Goal: Task Accomplishment & Management: Complete application form

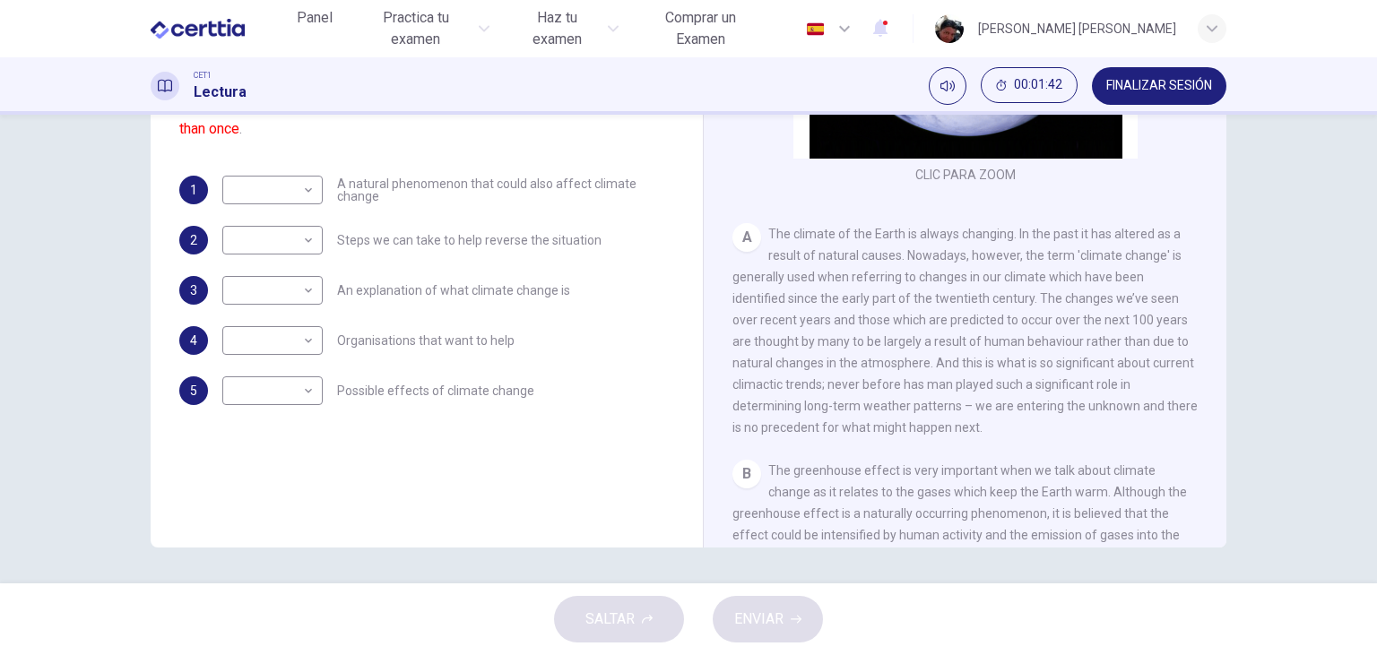
scroll to position [206, 0]
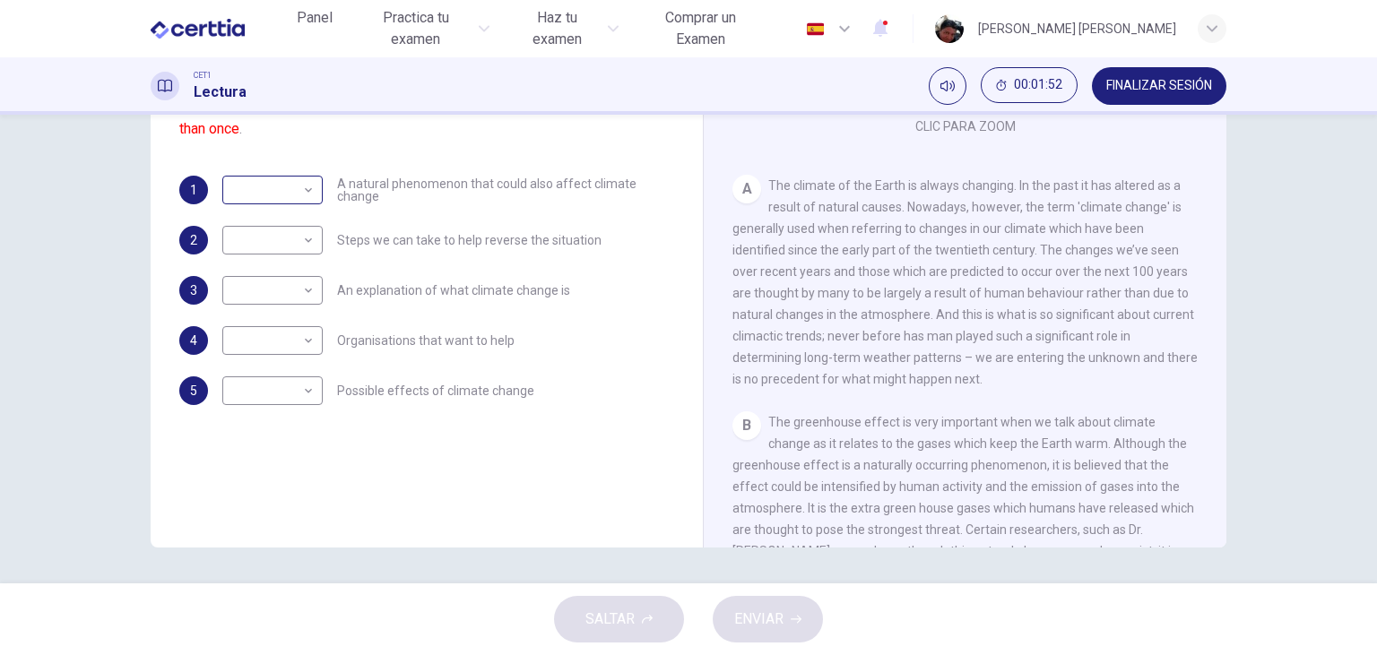
click at [307, 195] on body "Este sitio utiliza cookies, como se explica en nuestra Política de Privacidad .…" at bounding box center [688, 327] width 1377 height 655
click at [393, 290] on div at bounding box center [688, 327] width 1377 height 655
click at [300, 297] on body "Este sitio utiliza cookies, como se explica en nuestra Política de Privacidad .…" at bounding box center [688, 327] width 1377 height 655
click at [258, 319] on li "A" at bounding box center [272, 319] width 100 height 29
type input "*"
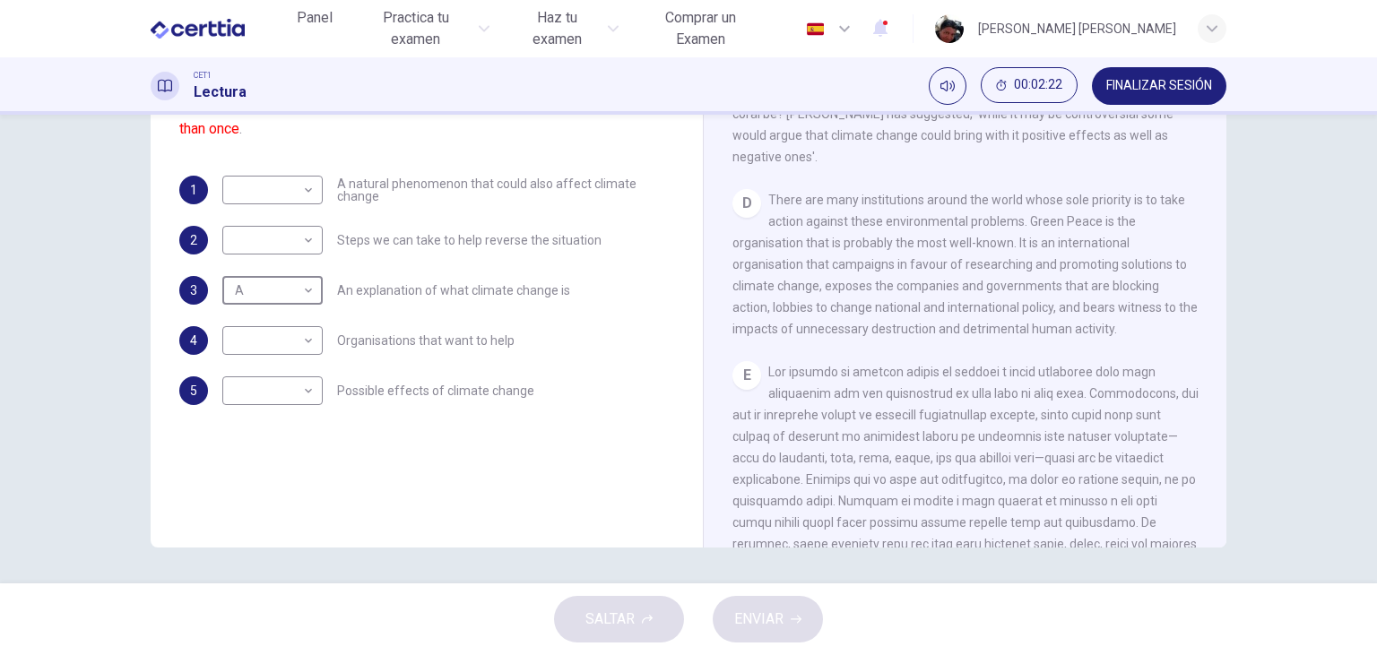
scroll to position [1033, 0]
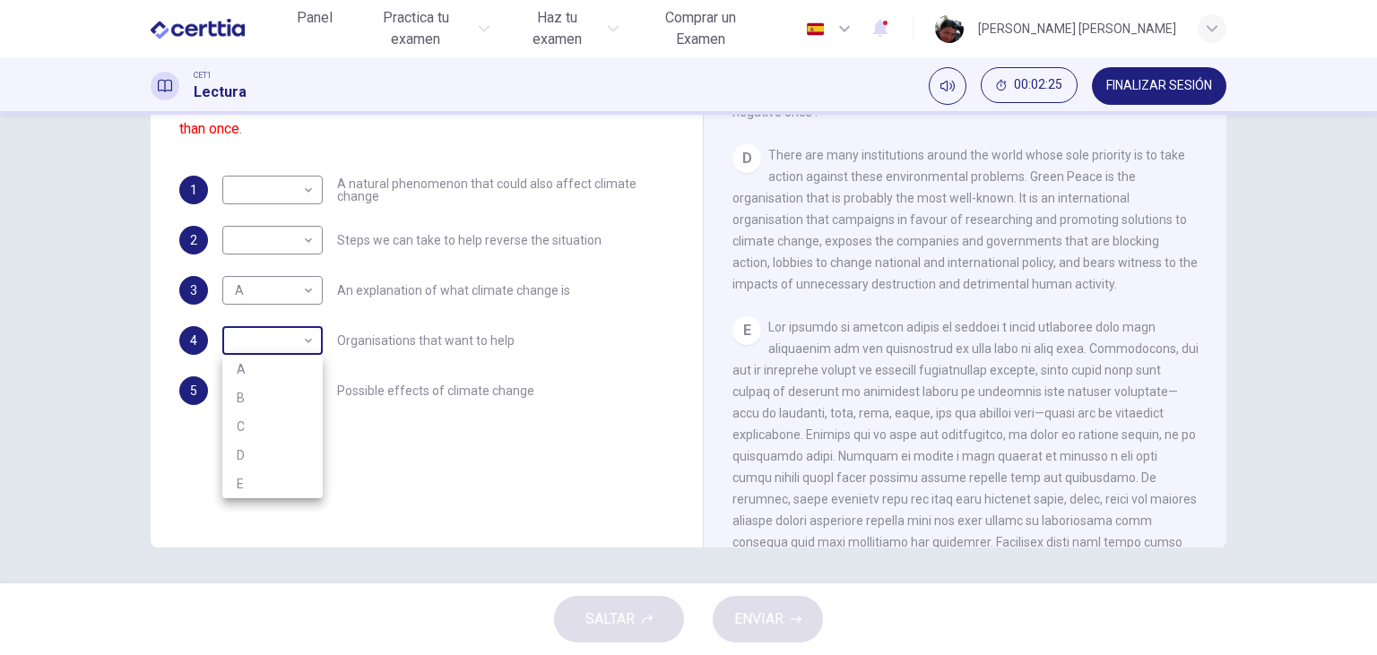
click at [298, 341] on body "Este sitio utiliza cookies, como se explica en nuestra Política de Privacidad .…" at bounding box center [688, 327] width 1377 height 655
click at [256, 446] on li "D" at bounding box center [272, 455] width 100 height 29
type input "*"
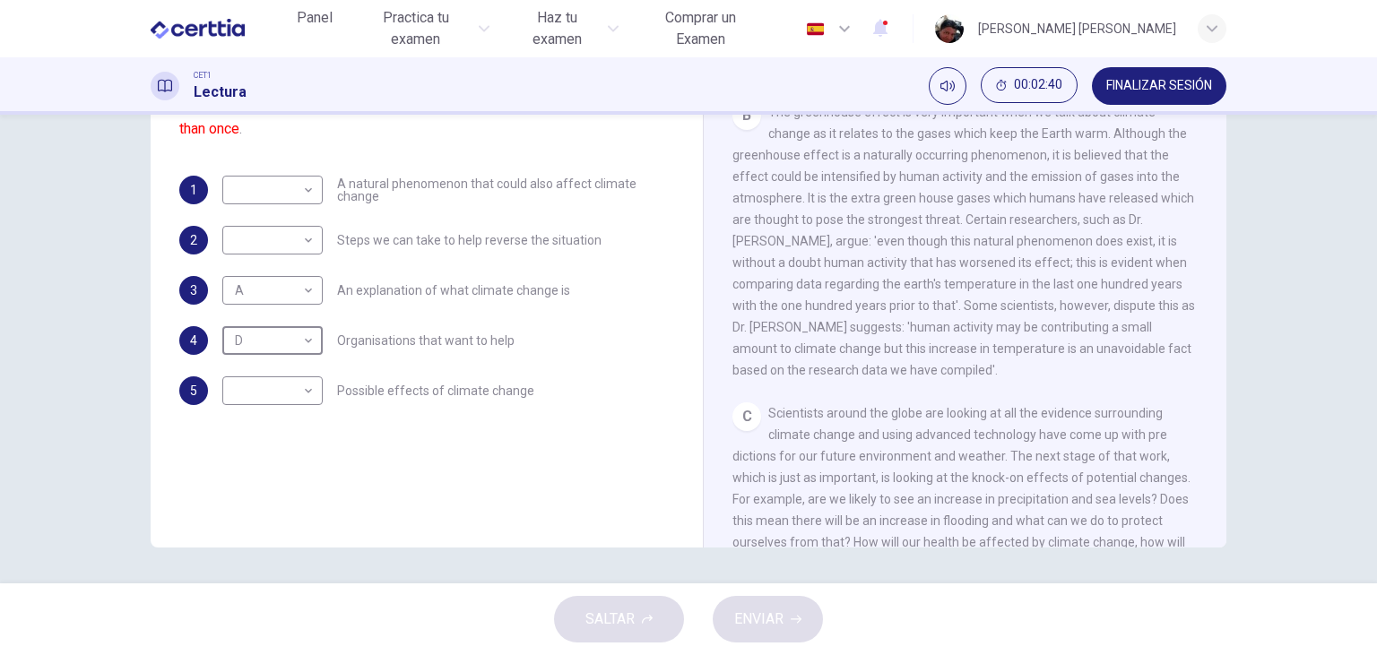
scroll to position [412, 0]
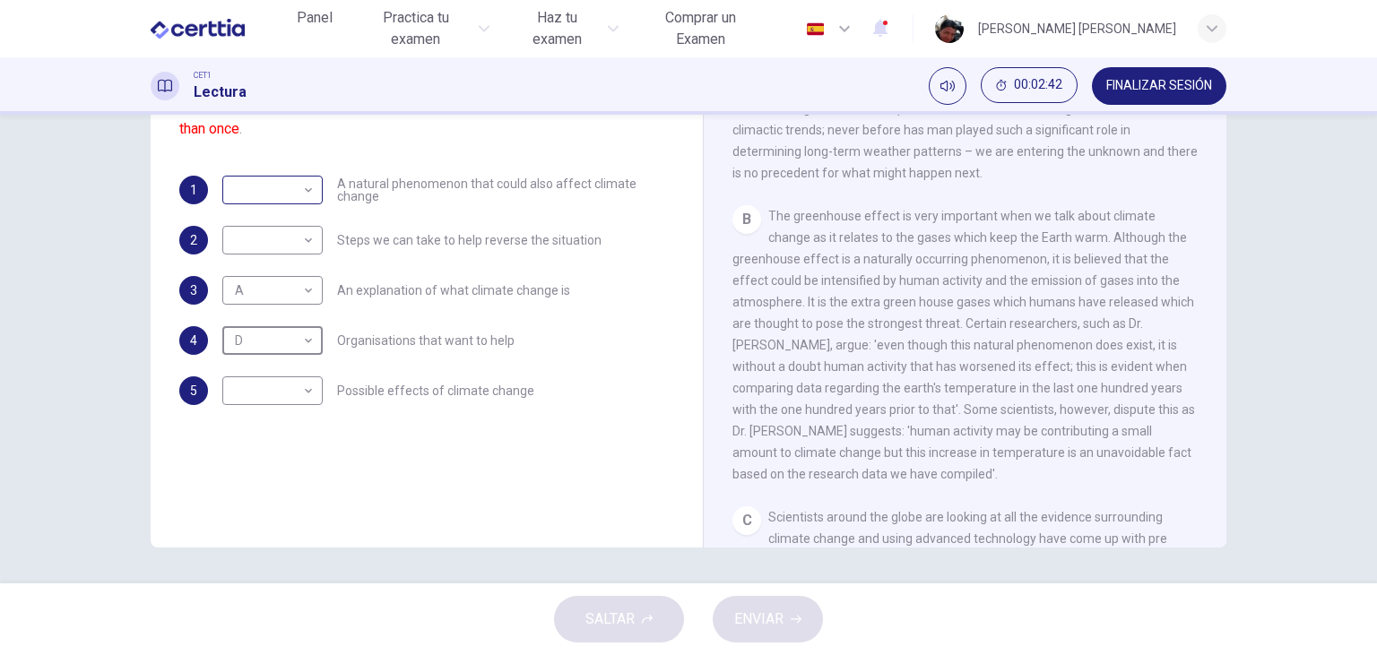
click at [299, 197] on body "Este sitio utiliza cookies, como se explica en nuestra Política de Privacidad .…" at bounding box center [688, 327] width 1377 height 655
click at [254, 246] on li "B" at bounding box center [272, 247] width 100 height 29
type input "*"
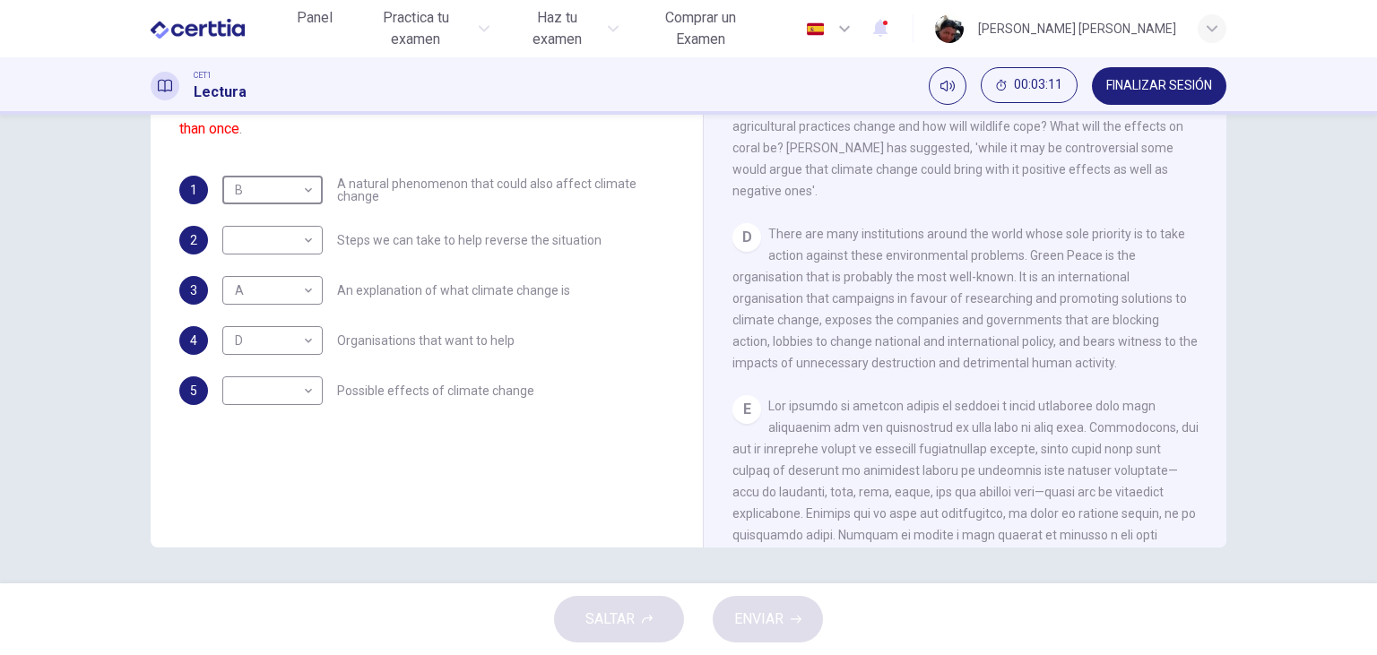
scroll to position [1136, 0]
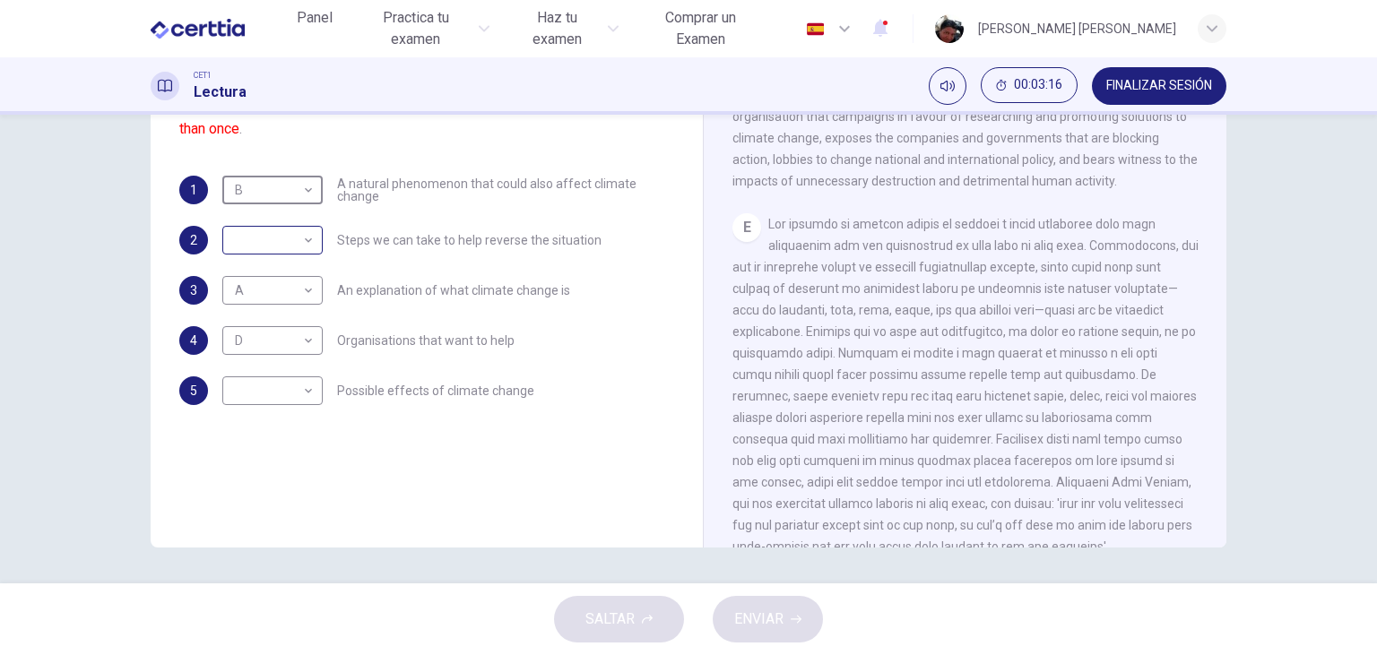
click at [307, 242] on body "Este sitio utiliza cookies, como se explica en nuestra Política de Privacidad .…" at bounding box center [688, 327] width 1377 height 655
click at [278, 390] on li "E" at bounding box center [272, 383] width 100 height 29
type input "*"
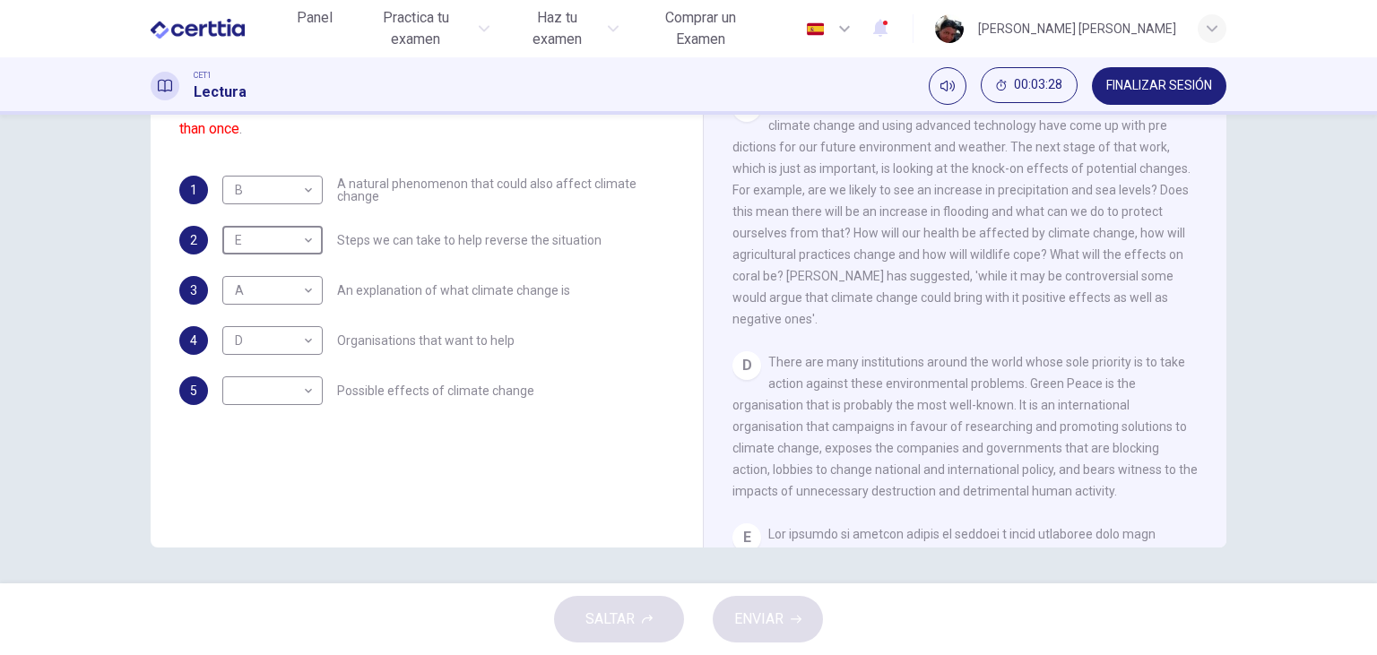
scroll to position [723, 0]
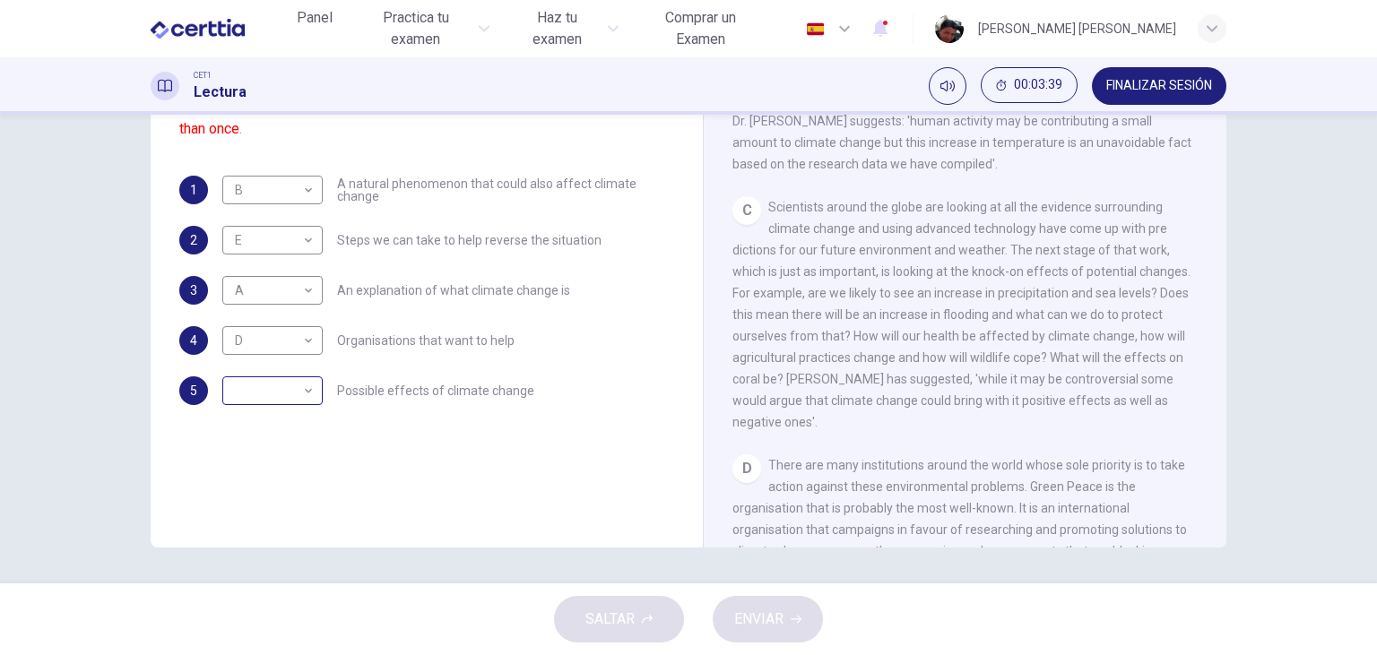
click at [317, 394] on div "​ ​" at bounding box center [272, 391] width 100 height 29
click at [310, 395] on body "Este sitio utiliza cookies, como se explica en nuestra Política de Privacidad .…" at bounding box center [688, 327] width 1377 height 655
click at [254, 479] on li "C" at bounding box center [272, 477] width 100 height 29
type input "*"
click at [756, 628] on span "ENVIAR" at bounding box center [758, 619] width 49 height 25
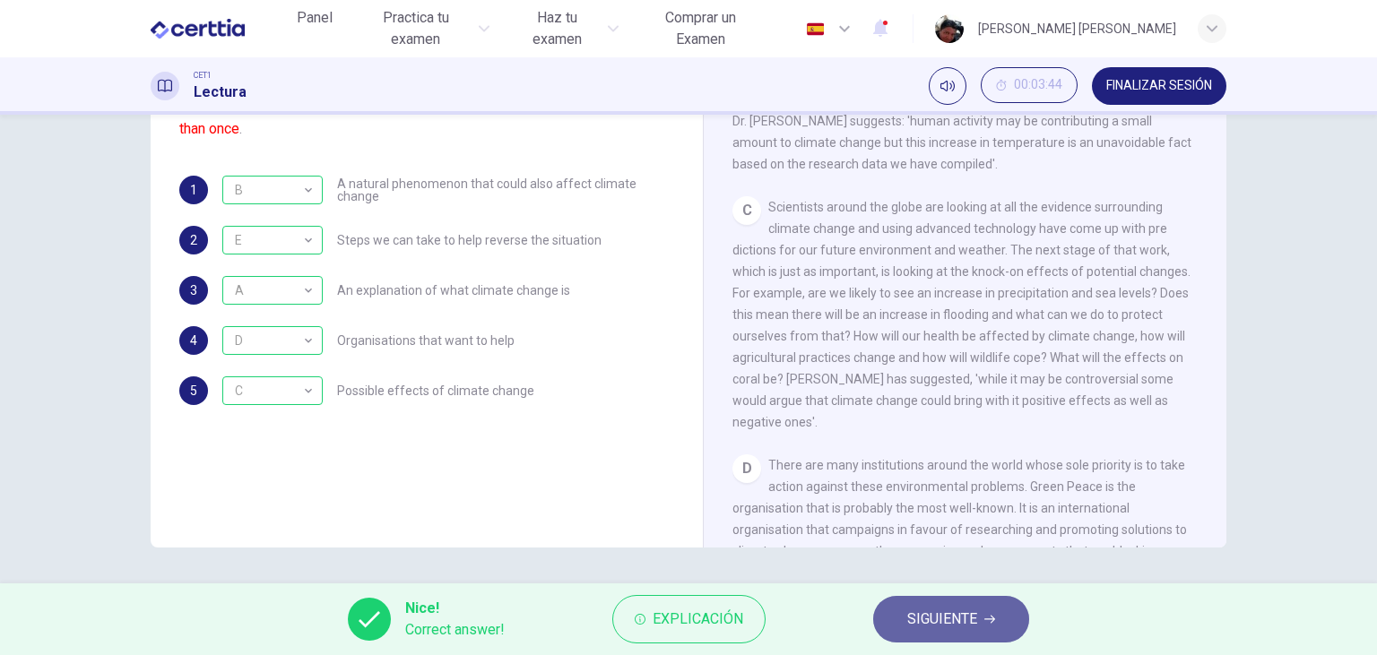
click at [964, 617] on span "SIGUIENTE" at bounding box center [942, 619] width 70 height 25
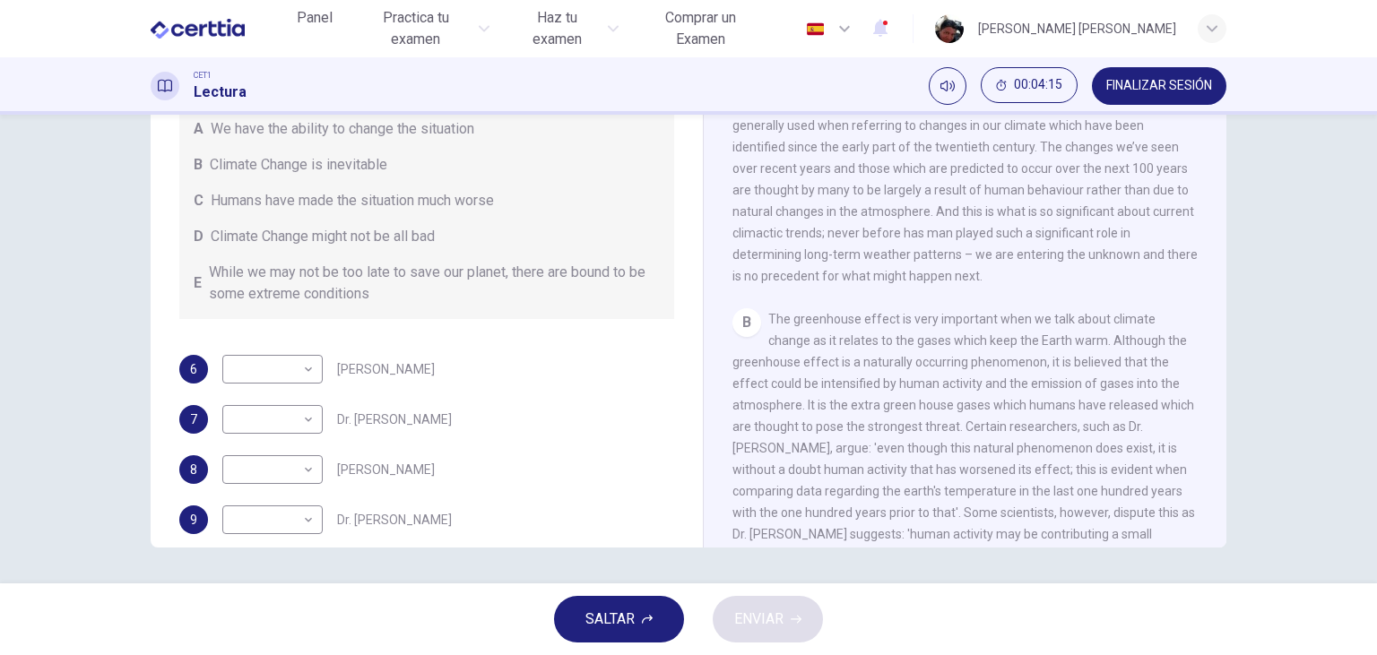
scroll to position [412, 0]
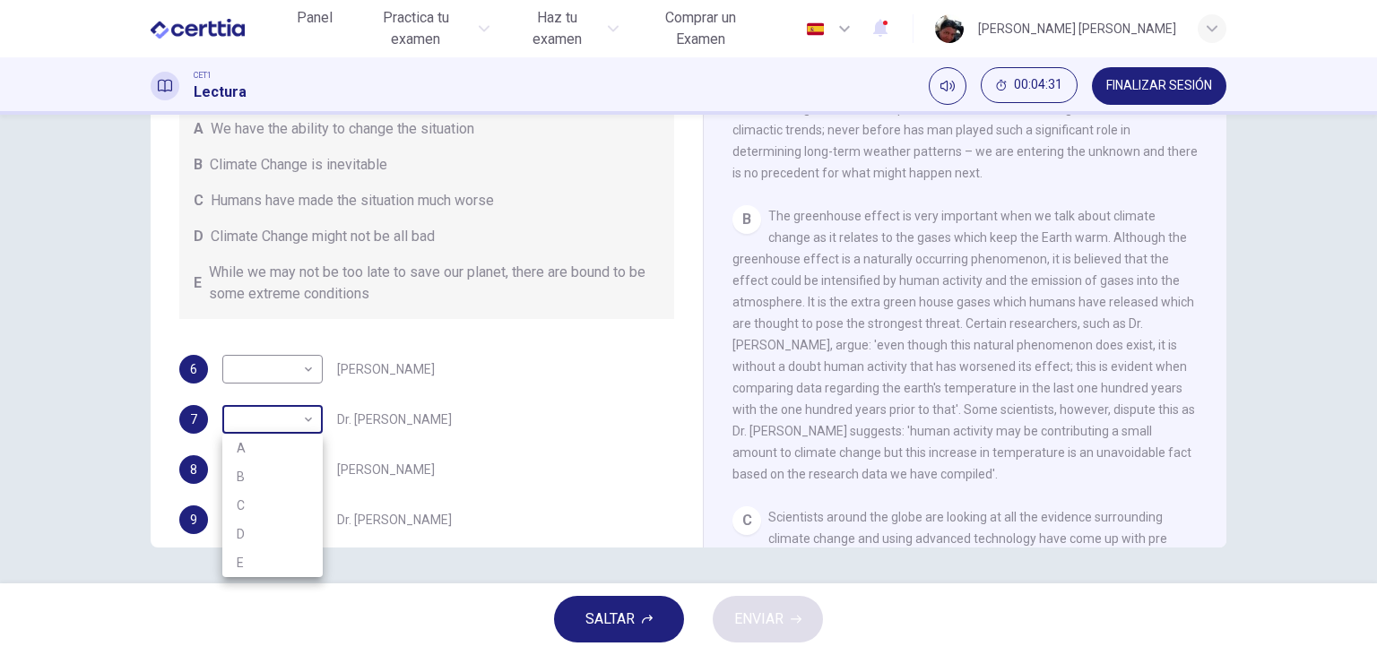
click at [309, 422] on body "Este sitio utiliza cookies, como se explica en nuestra Política de Privacidad .…" at bounding box center [688, 327] width 1377 height 655
click at [275, 503] on li "C" at bounding box center [272, 505] width 100 height 29
type input "*"
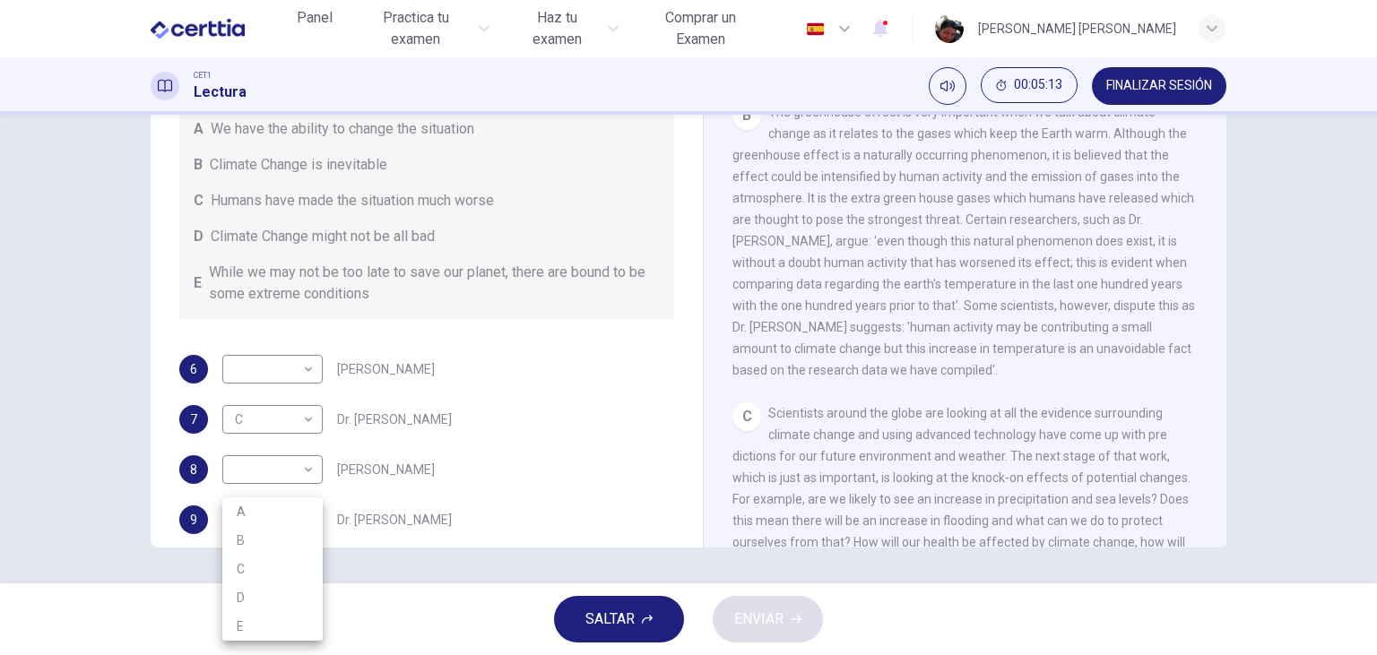
click at [309, 515] on body "Este sitio utiliza cookies, como se explica en nuestra Política de Privacidad .…" at bounding box center [688, 327] width 1377 height 655
click at [275, 533] on li "B" at bounding box center [272, 540] width 100 height 29
type input "*"
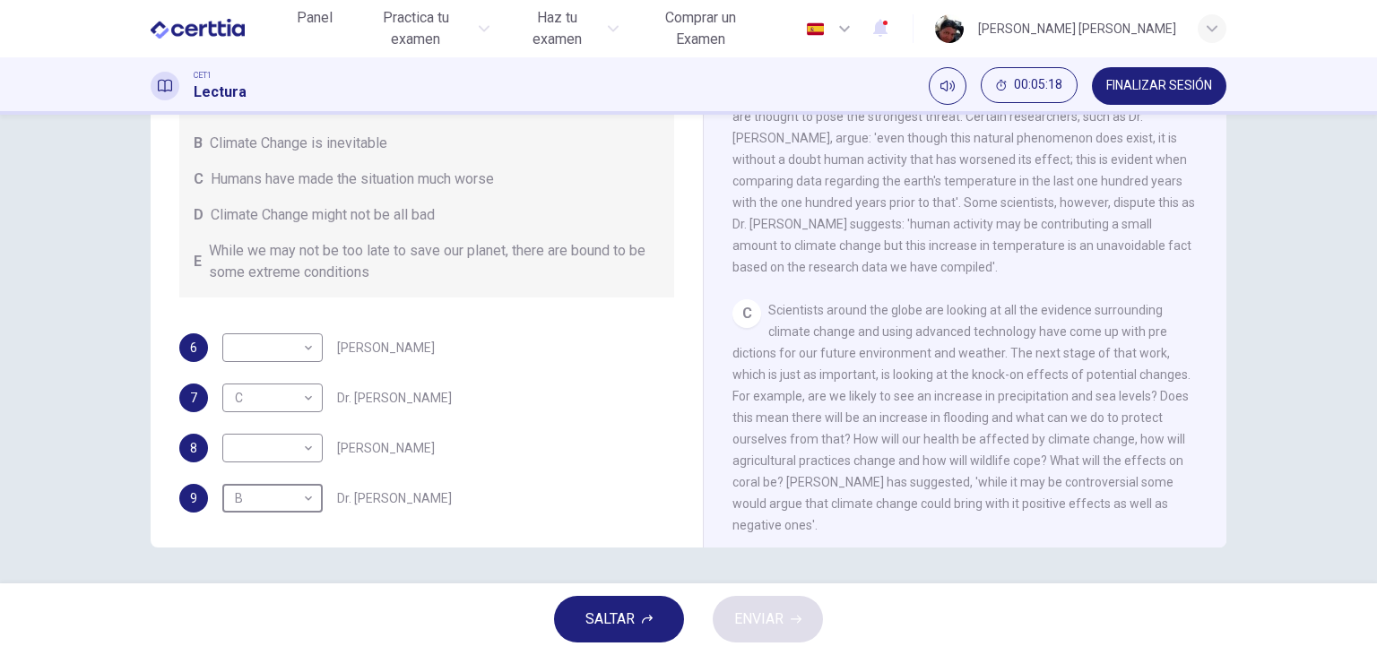
scroll to position [723, 0]
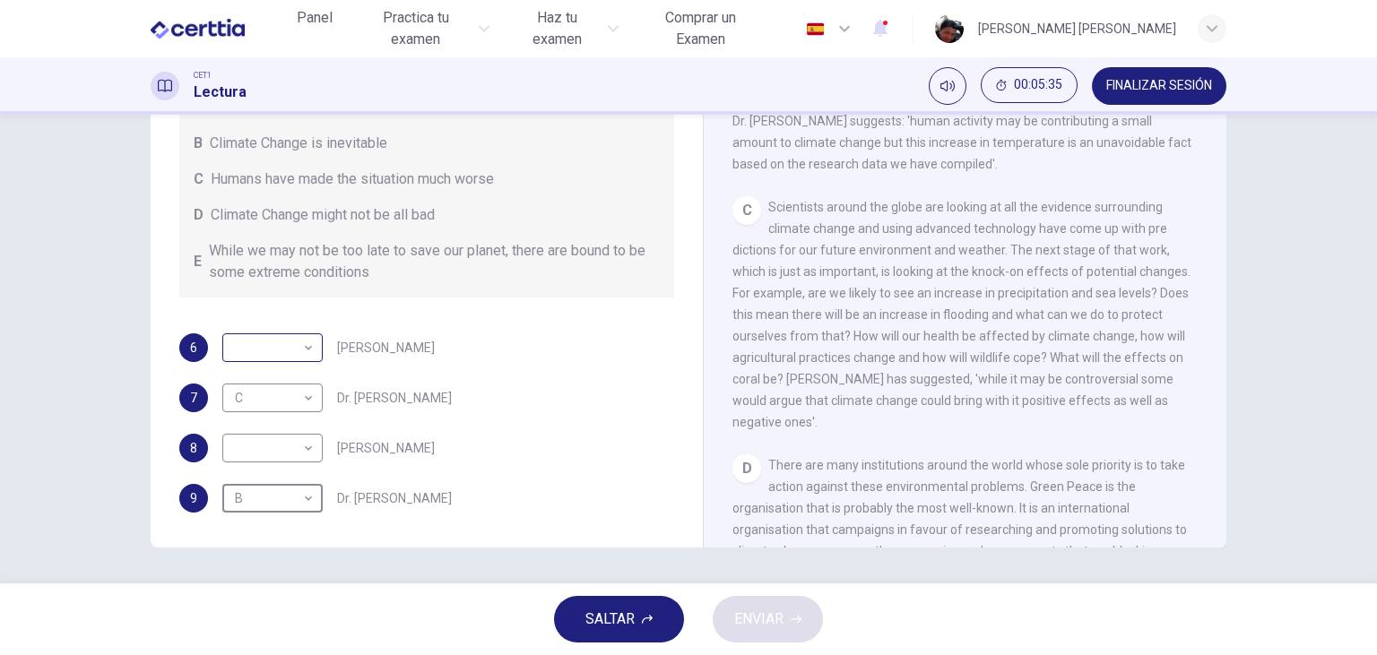
click at [303, 350] on body "Este sitio utiliza cookies, como se explica en nuestra Política de Privacidad .…" at bounding box center [688, 327] width 1377 height 655
click at [281, 456] on li "D" at bounding box center [272, 461] width 100 height 29
type input "*"
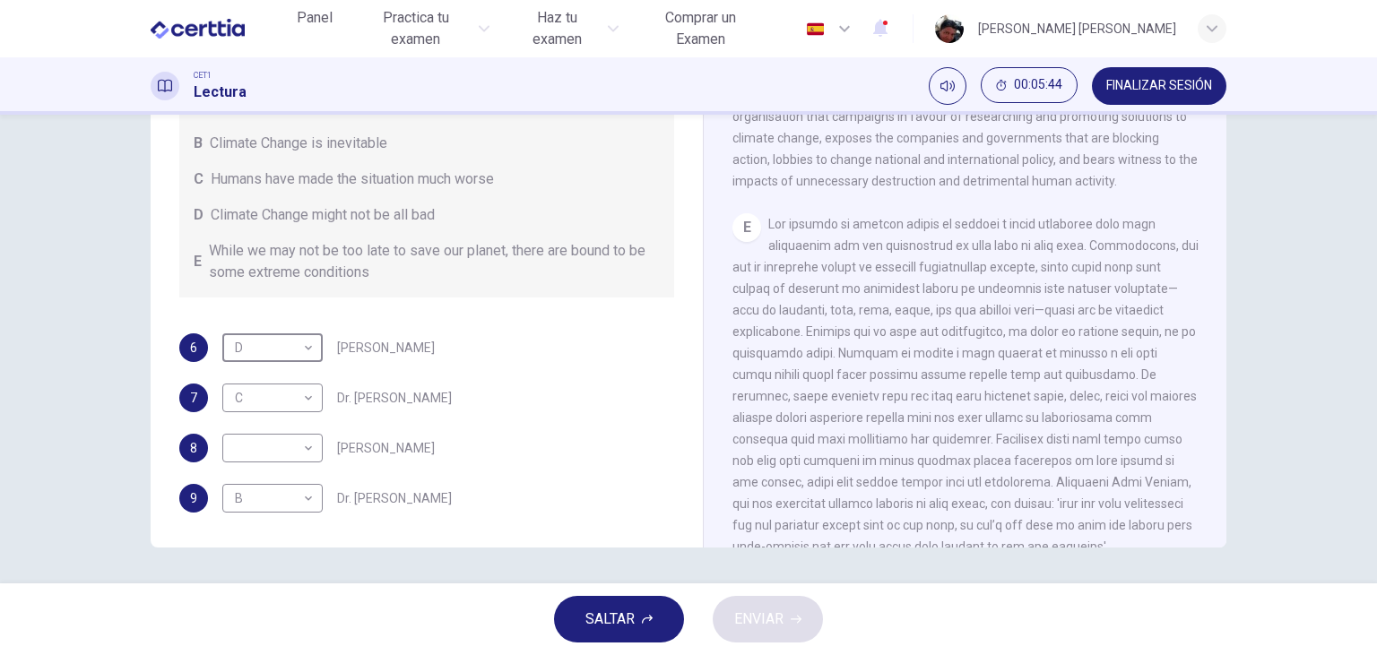
scroll to position [1187, 0]
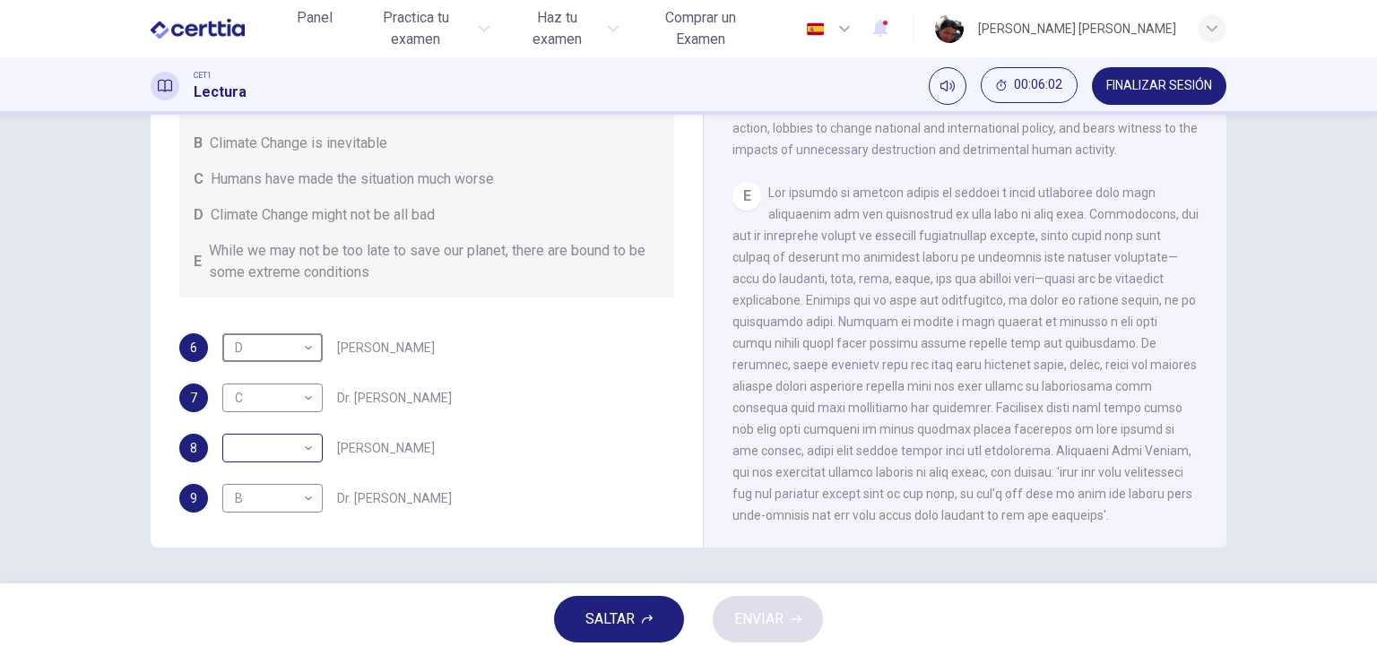
click at [294, 446] on body "Este sitio utiliza cookies, como se explica en nuestra Política de Privacidad .…" at bounding box center [688, 327] width 1377 height 655
click at [267, 581] on li "E" at bounding box center [272, 590] width 100 height 29
type input "*"
click at [768, 615] on span "ENVIAR" at bounding box center [758, 619] width 49 height 25
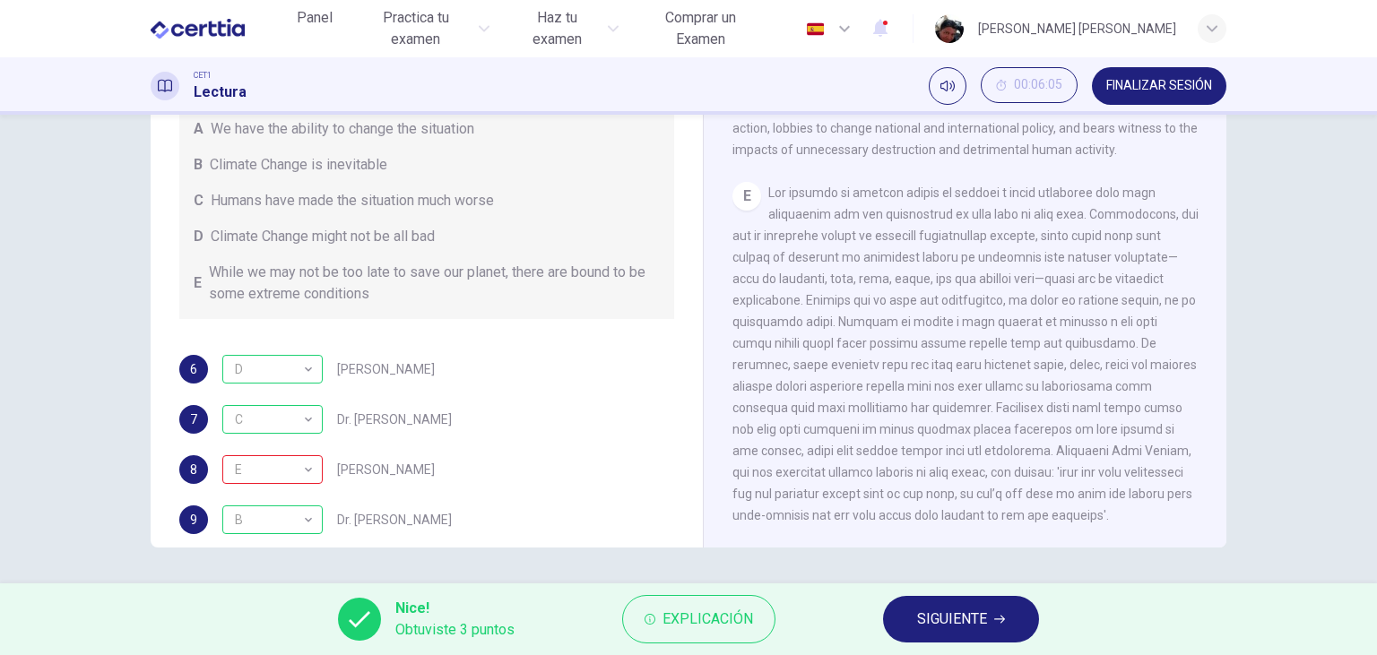
click at [946, 616] on span "SIGUIENTE" at bounding box center [952, 619] width 70 height 25
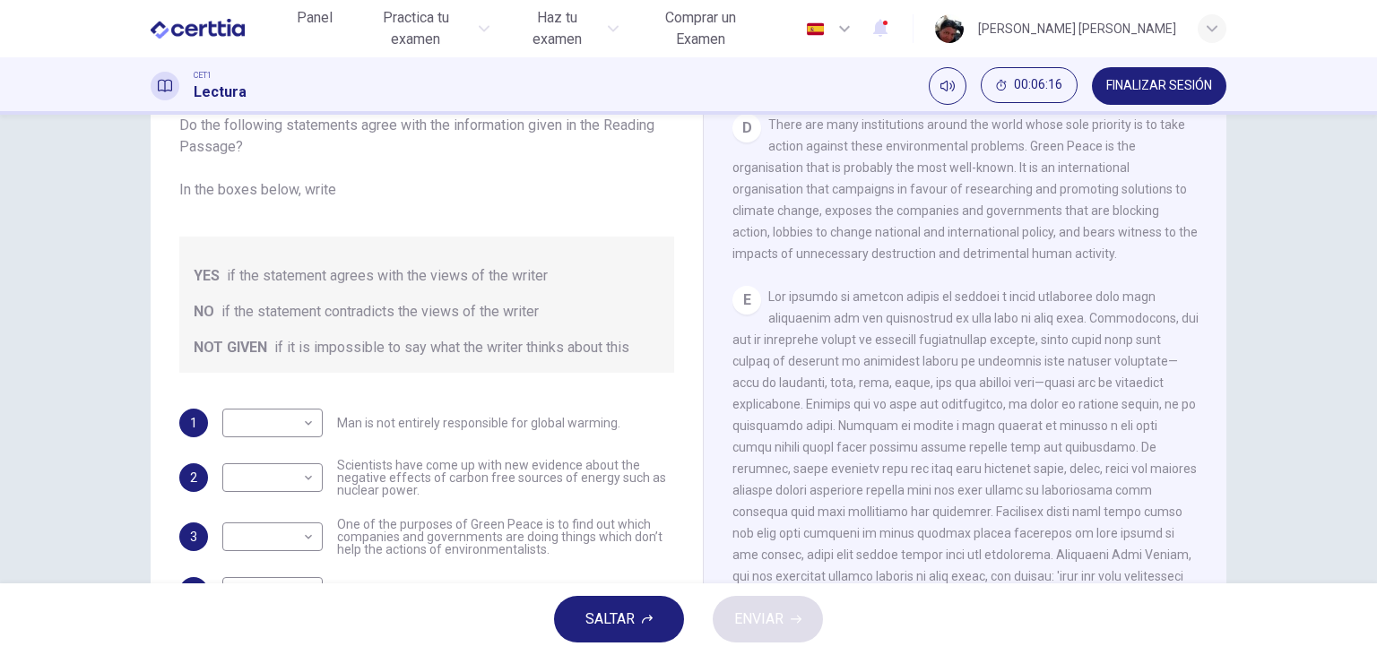
scroll to position [226, 0]
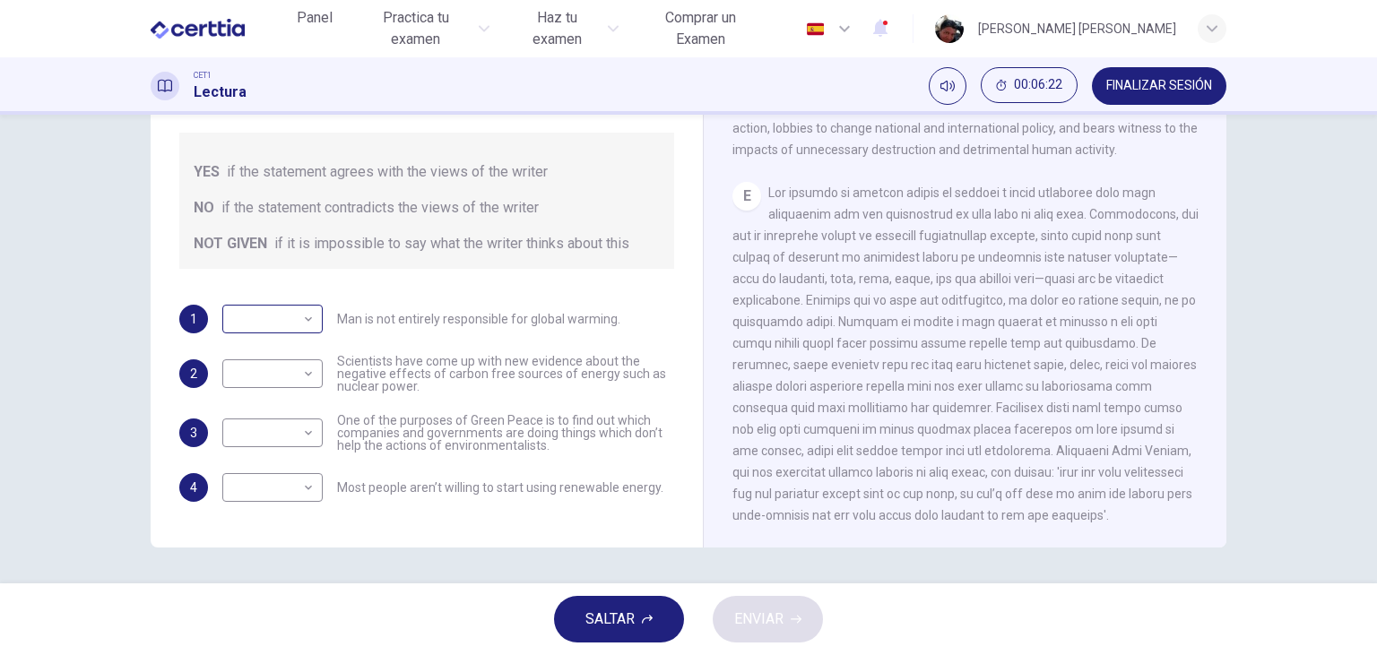
click at [307, 315] on body "Este sitio utiliza cookies, como se explica en nuestra Política de Privacidad .…" at bounding box center [688, 327] width 1377 height 655
click at [301, 347] on li "YES" at bounding box center [272, 347] width 100 height 29
type input "***"
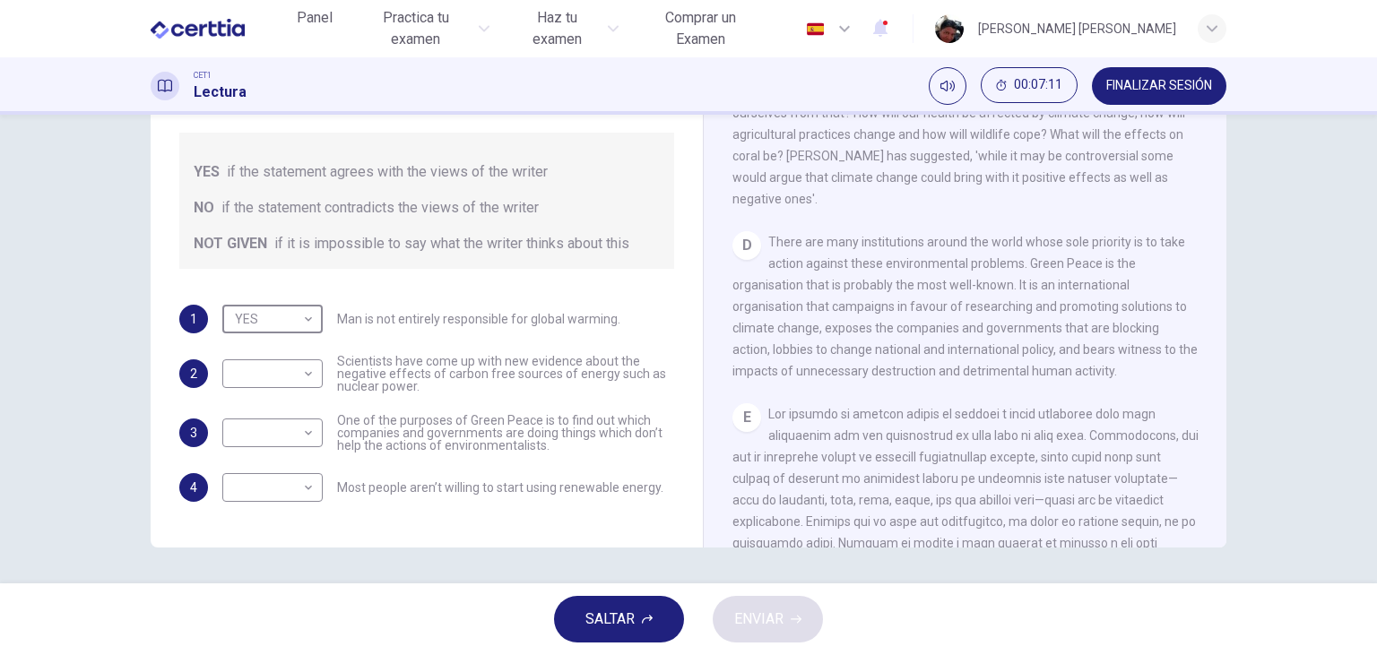
scroll to position [981, 0]
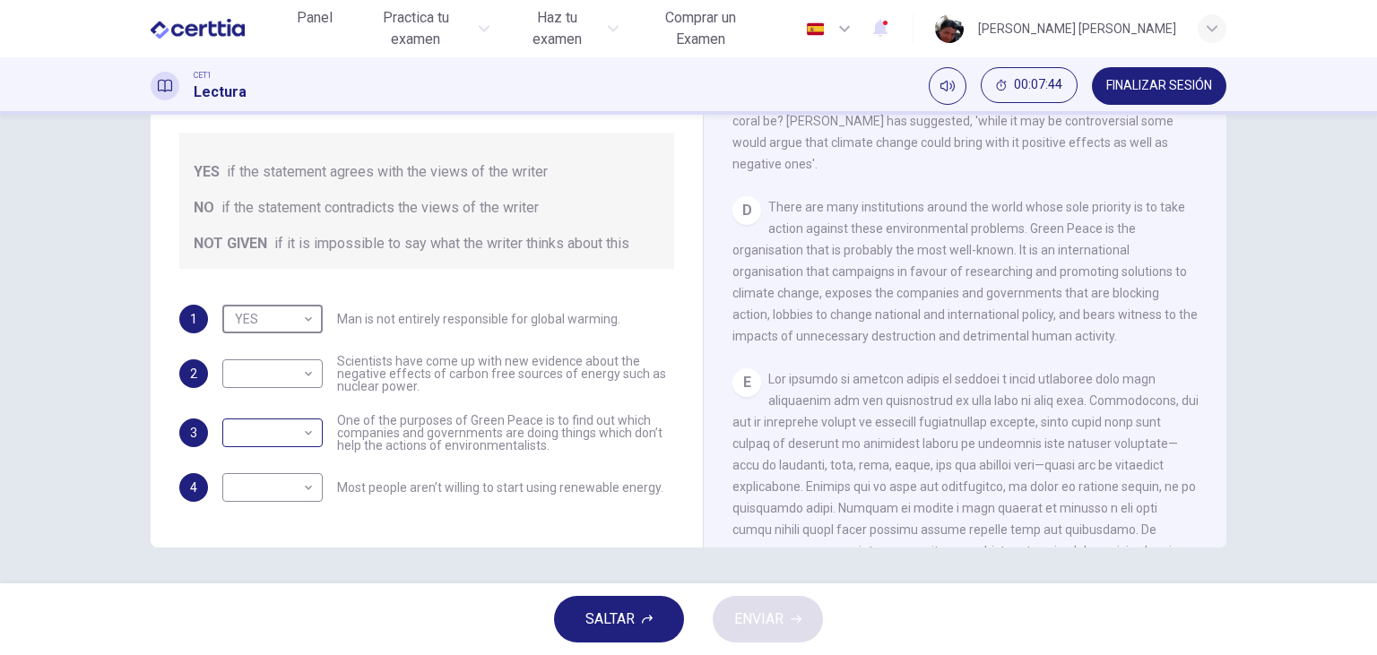
click at [301, 438] on body "Este sitio utiliza cookies, como se explica en nuestra Política de Privacidad .…" at bounding box center [688, 327] width 1377 height 655
click at [287, 461] on li "YES" at bounding box center [272, 461] width 100 height 29
type input "***"
click at [307, 382] on body "Este sitio utiliza cookies, como se explica en nuestra Política de Privacidad .…" at bounding box center [688, 327] width 1377 height 655
click at [283, 433] on li "NO" at bounding box center [272, 431] width 100 height 29
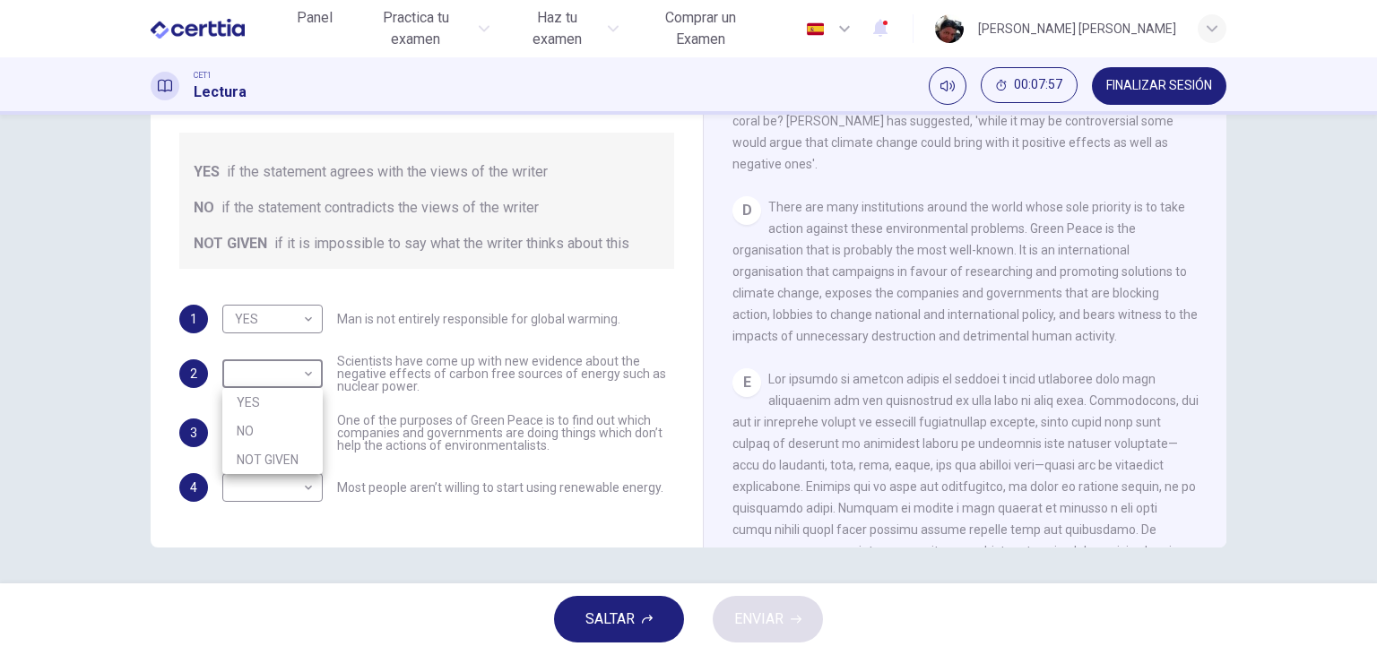
type input "**"
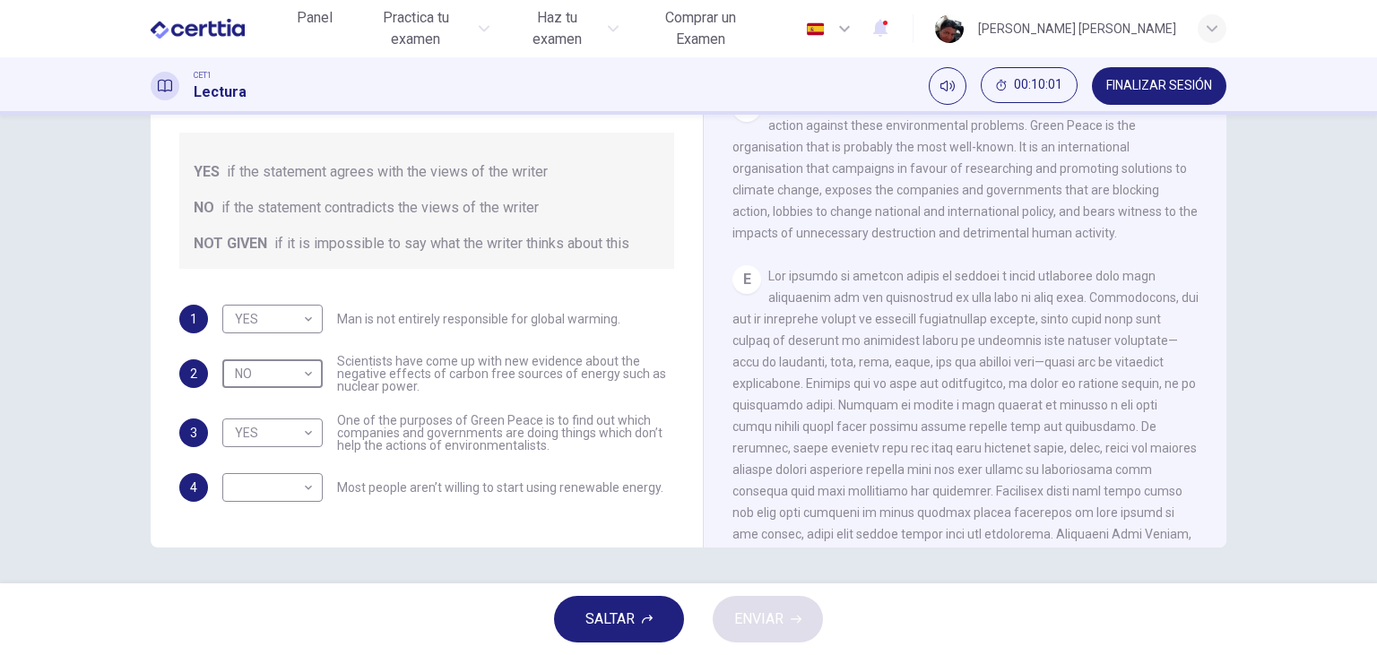
scroll to position [1187, 0]
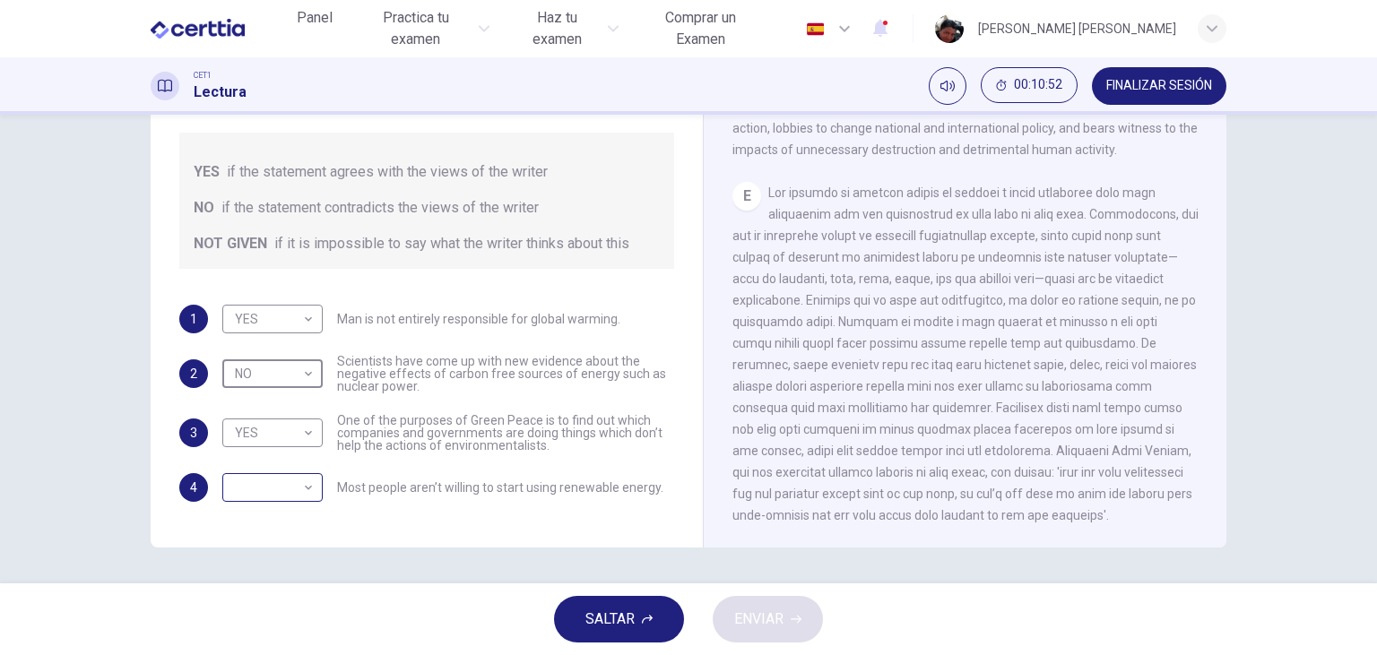
click at [307, 489] on body "Este sitio utiliza cookies, como se explica en nuestra Política de Privacidad .…" at bounding box center [688, 327] width 1377 height 655
click at [291, 574] on li "NOT GIVEN" at bounding box center [272, 573] width 100 height 29
type input "*********"
click at [750, 618] on span "ENVIAR" at bounding box center [758, 619] width 49 height 25
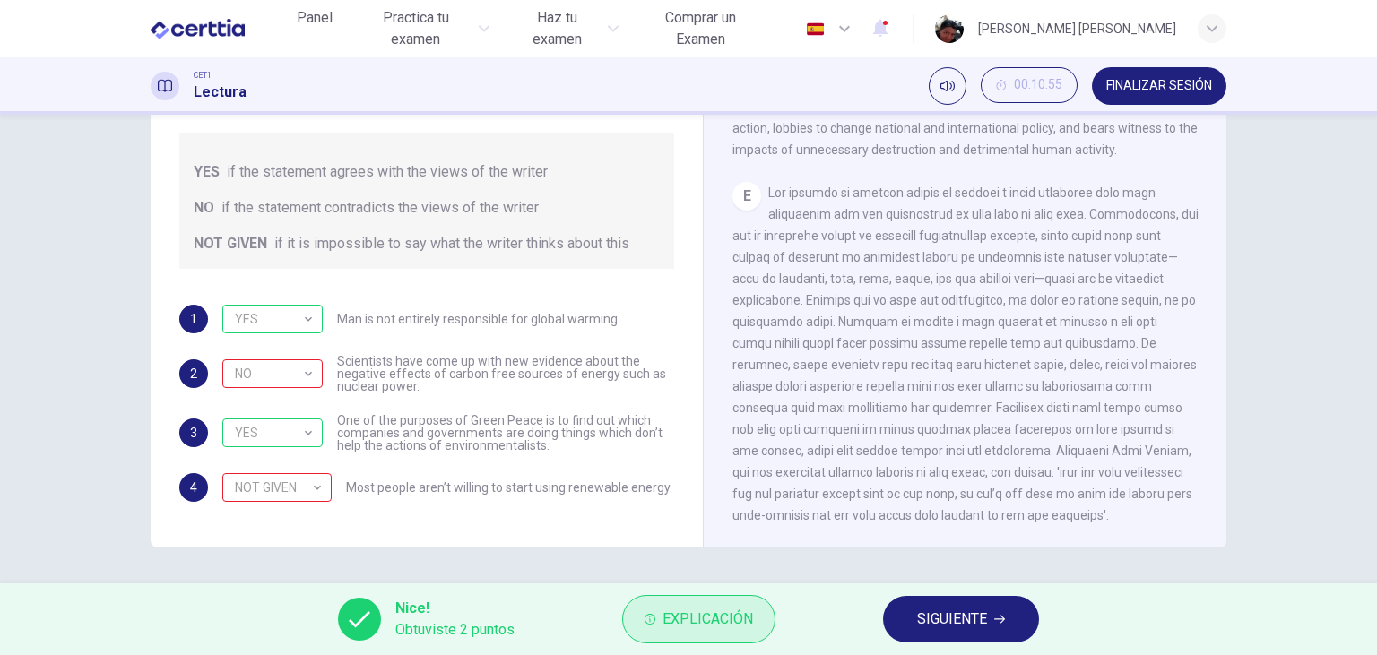
click at [681, 633] on button "Explicación" at bounding box center [698, 619] width 153 height 48
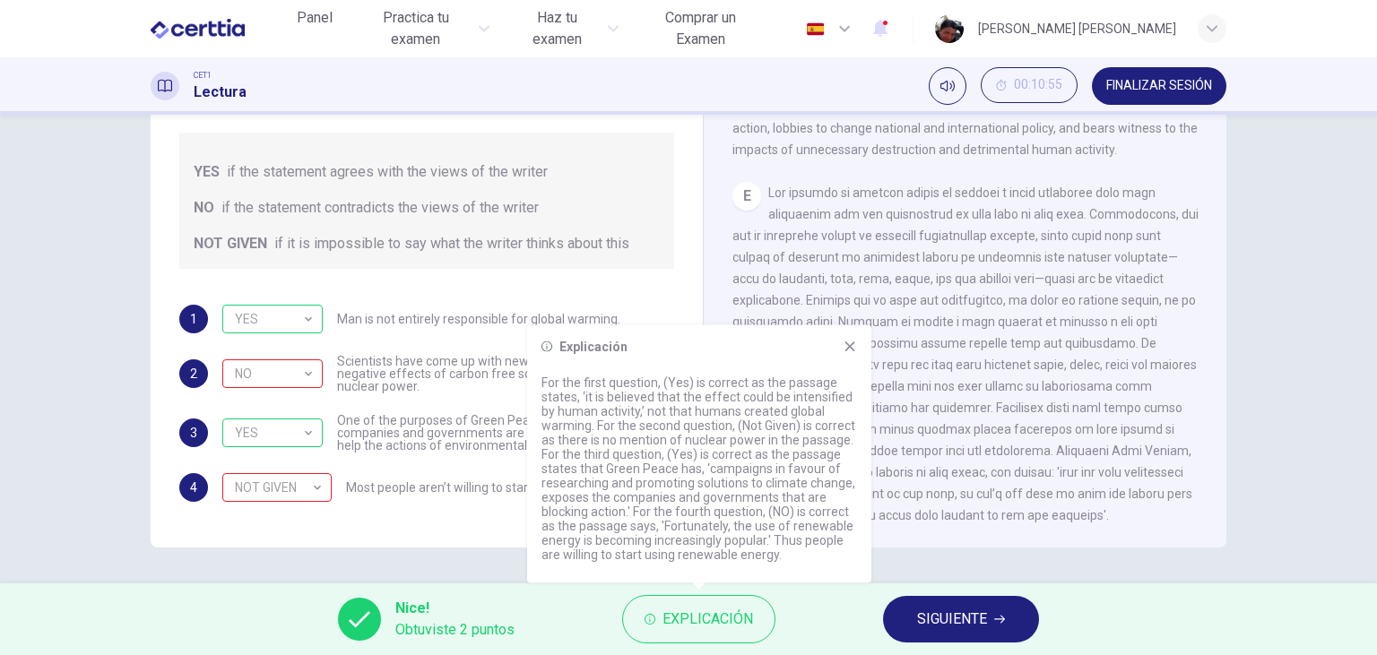
click at [919, 628] on span "SIGUIENTE" at bounding box center [952, 619] width 70 height 25
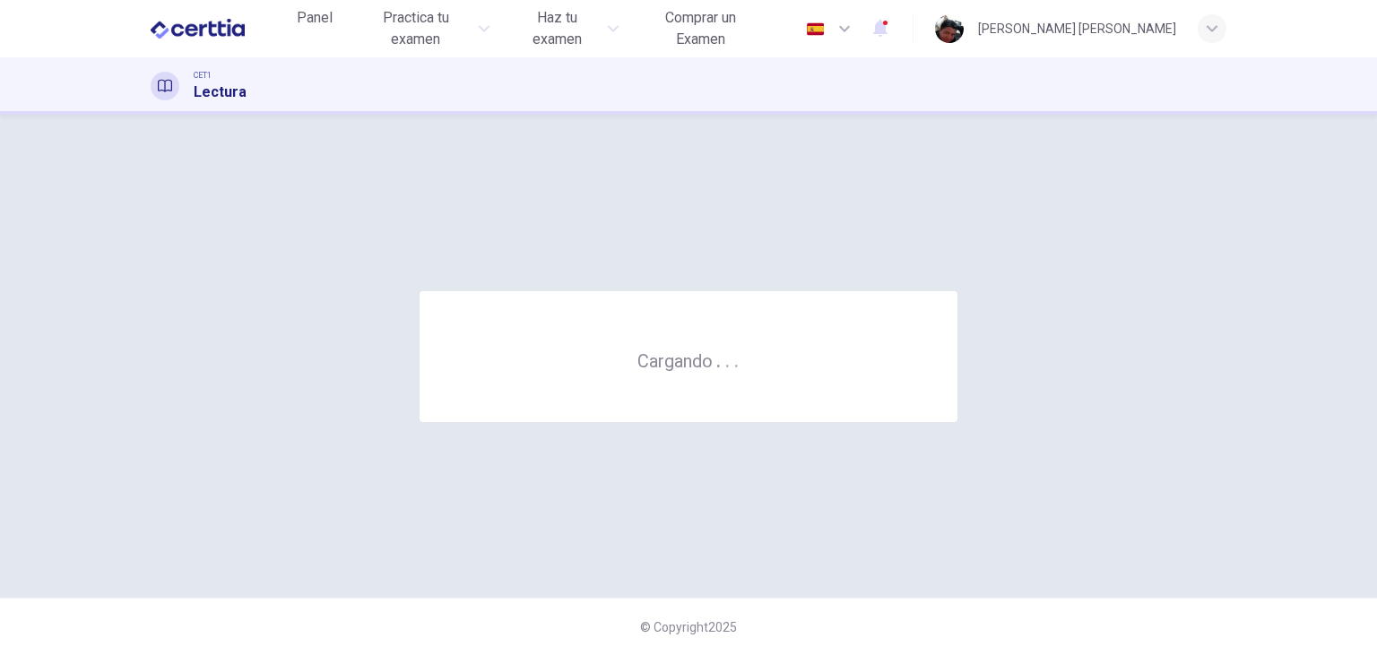
scroll to position [0, 0]
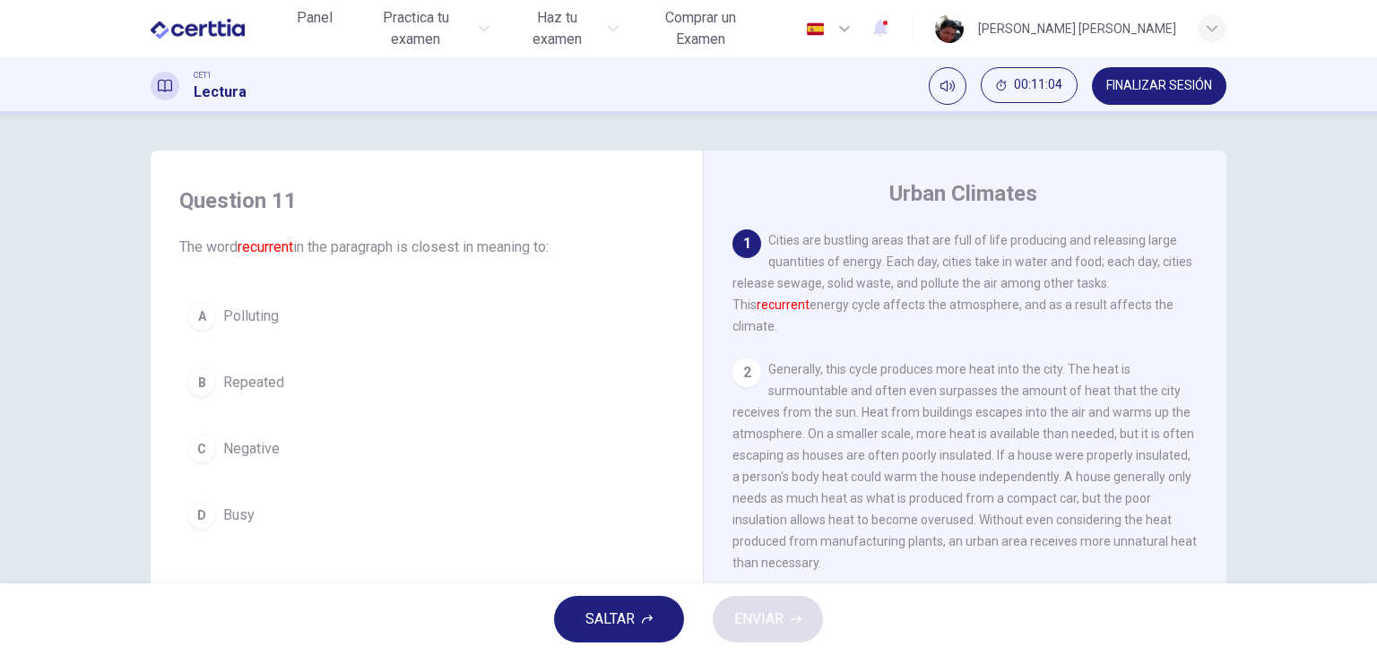
click at [259, 385] on span "Repeated" at bounding box center [253, 383] width 61 height 22
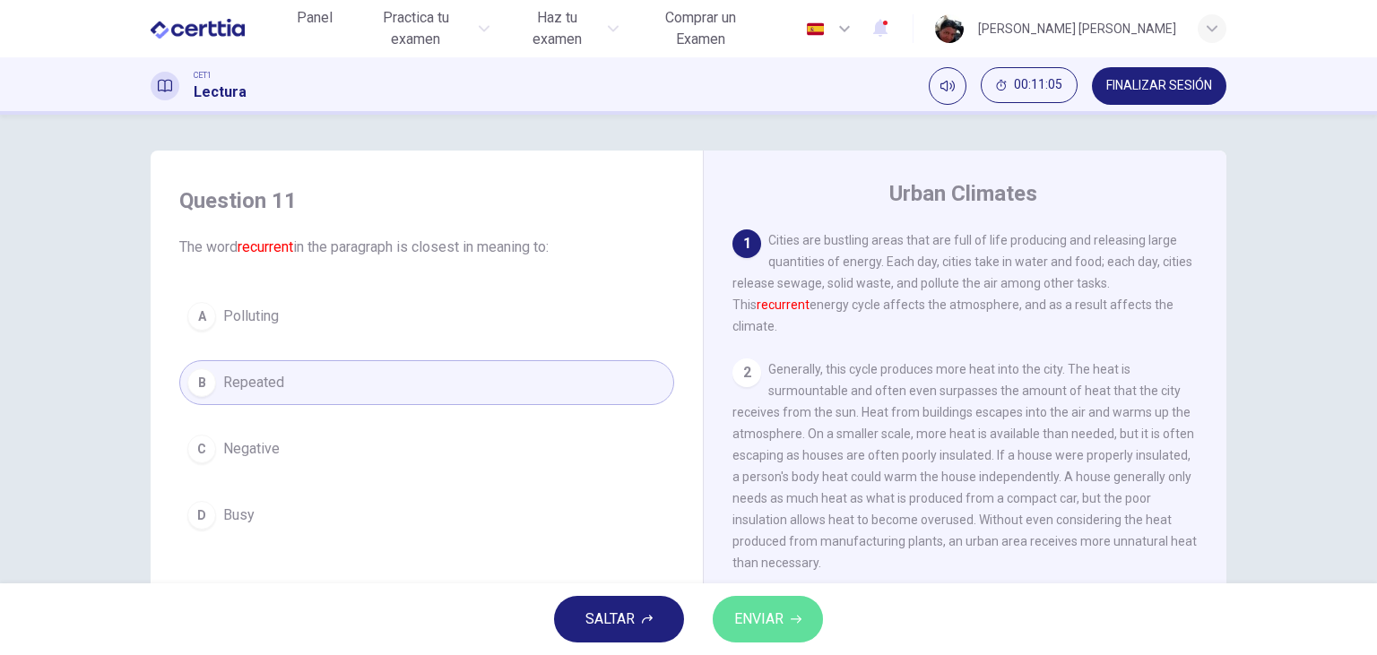
click at [741, 620] on span "ENVIAR" at bounding box center [758, 619] width 49 height 25
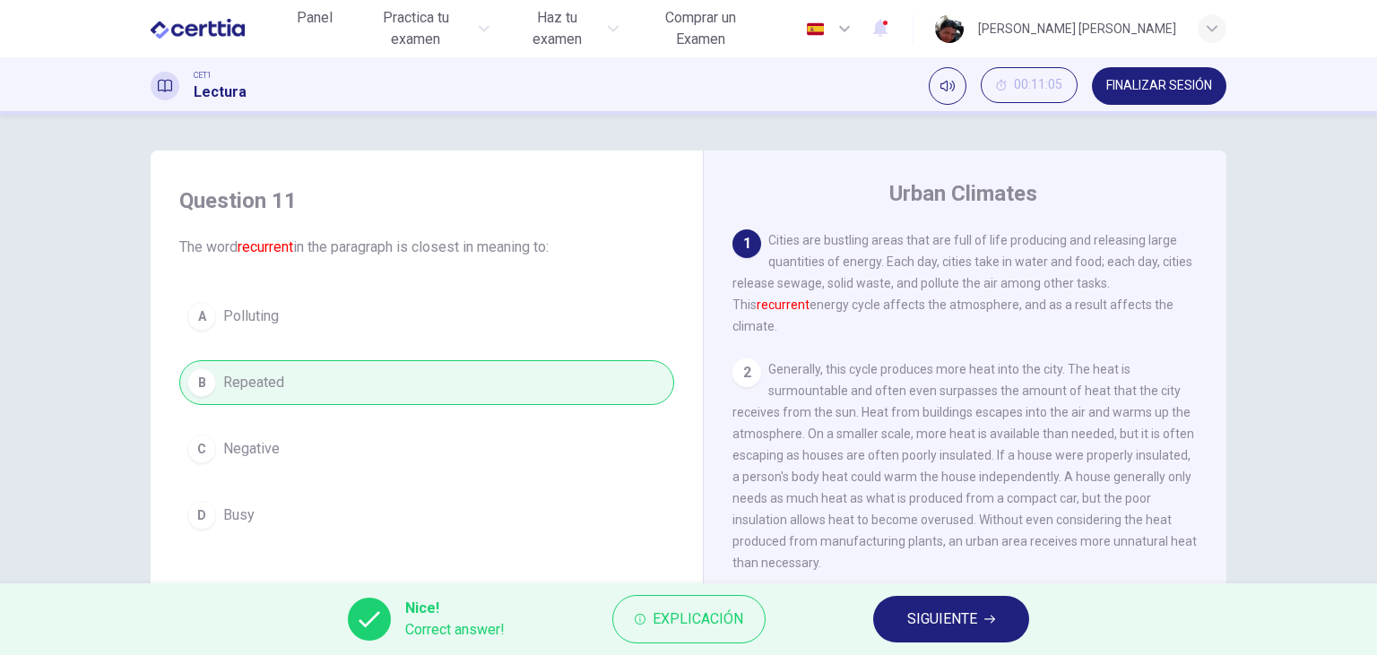
click at [951, 619] on span "SIGUIENTE" at bounding box center [942, 619] width 70 height 25
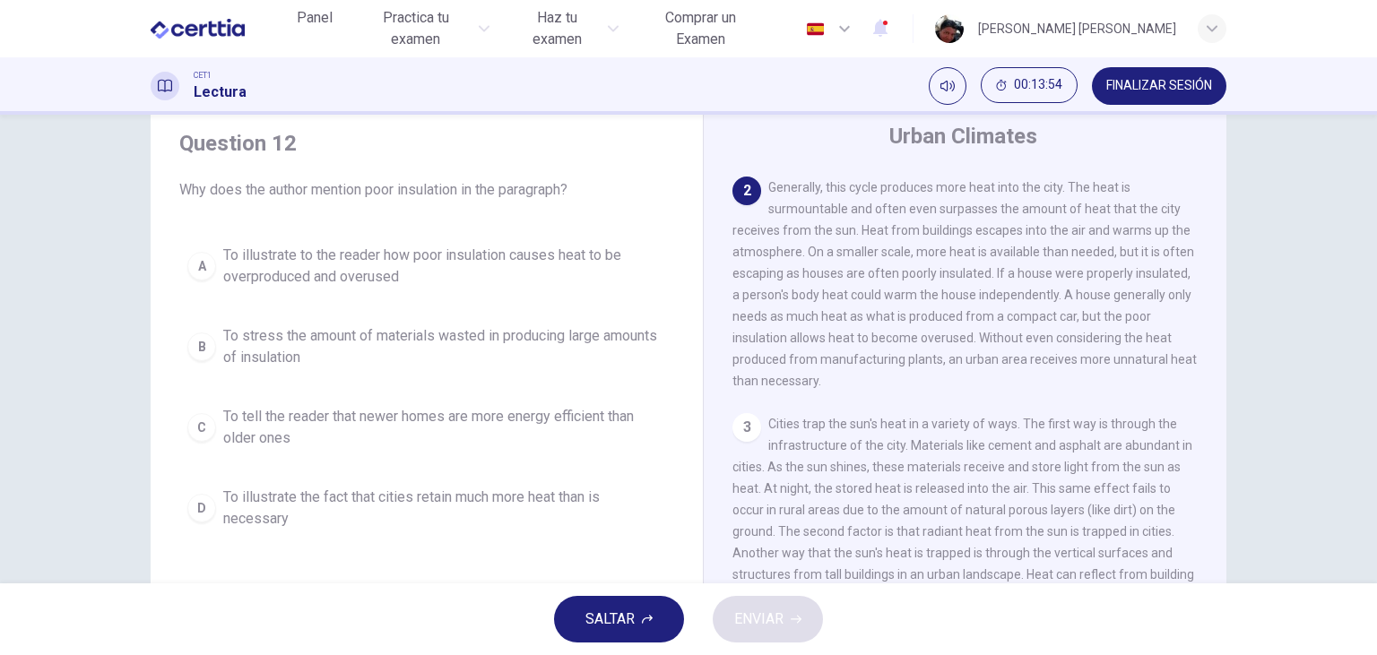
scroll to position [103, 0]
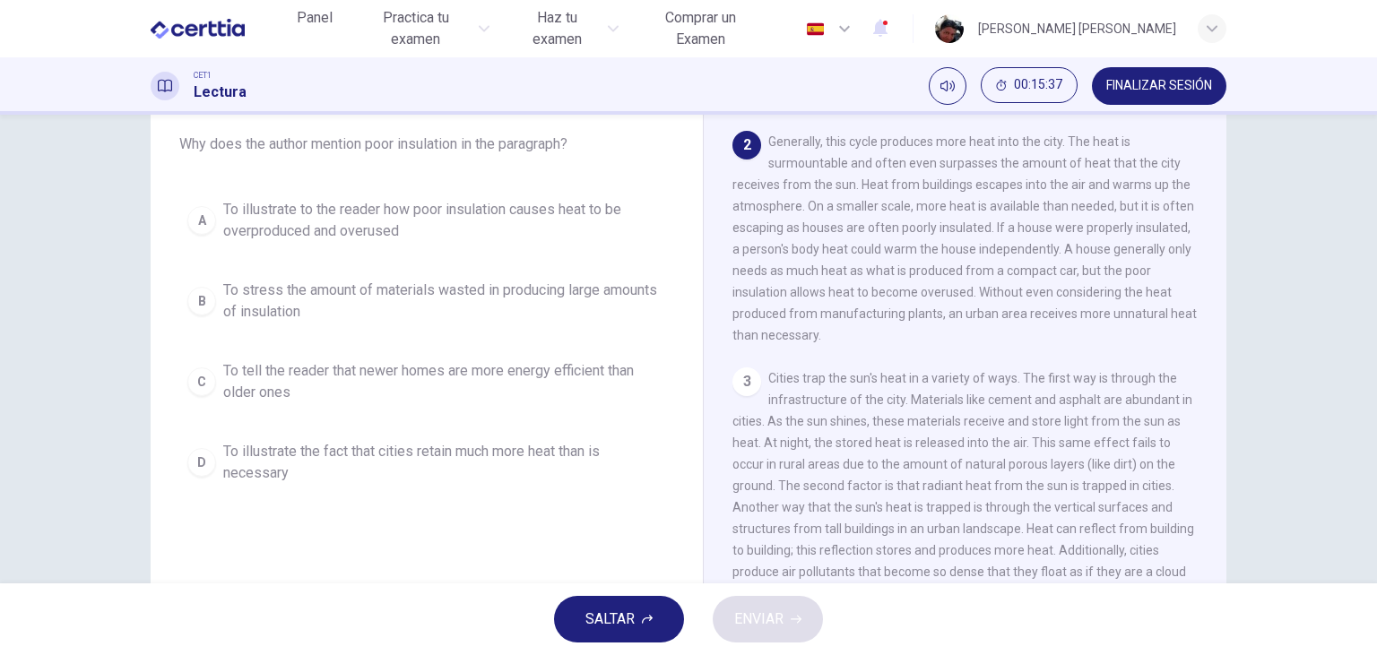
click at [26, 349] on div "Question 12 Why does the author mention poor insulation in the paragraph? A To …" at bounding box center [688, 349] width 1377 height 469
click at [231, 224] on span "To illustrate to the reader how poor insulation causes heat to be overproduced …" at bounding box center [444, 220] width 443 height 43
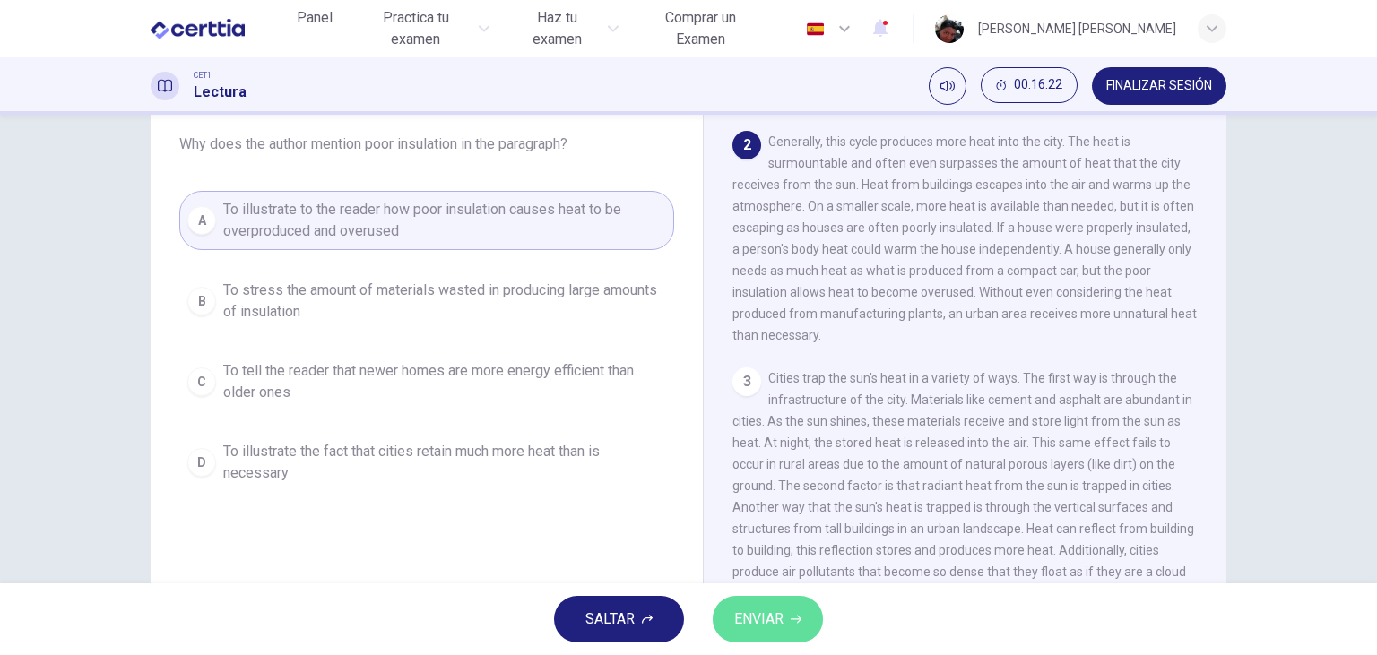
click at [758, 617] on span "ENVIAR" at bounding box center [758, 619] width 49 height 25
